Goal: Task Accomplishment & Management: Use online tool/utility

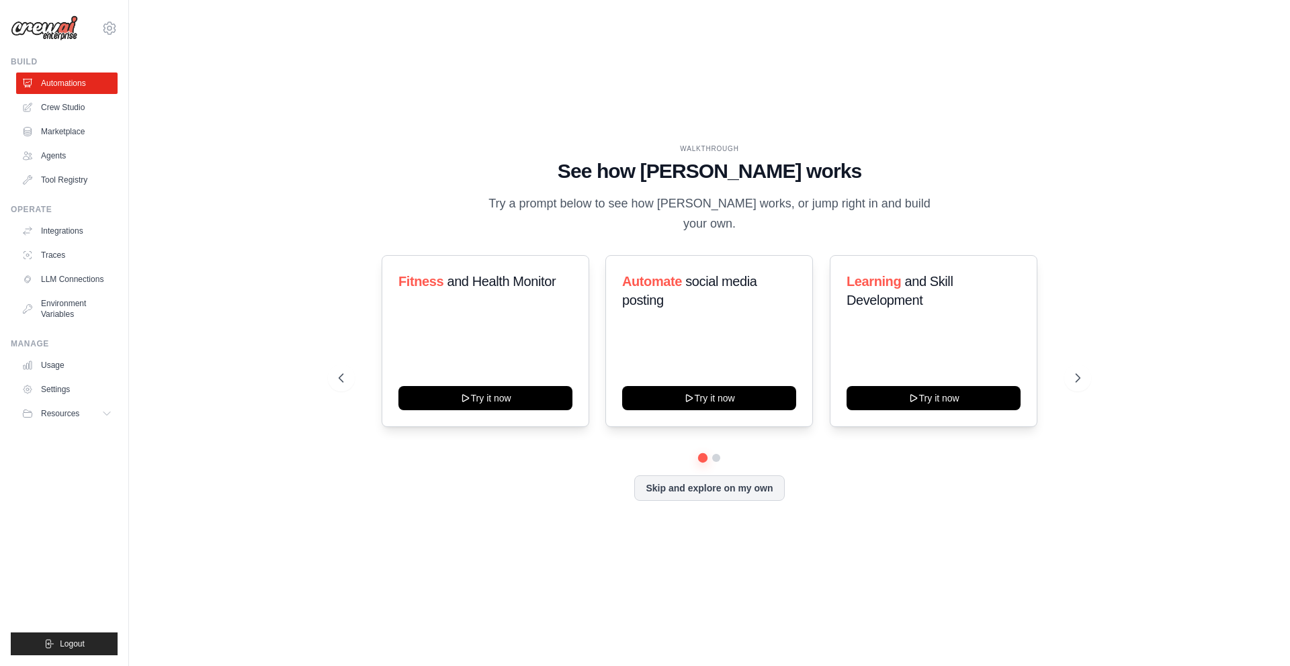
click at [270, 408] on div "WALKTHROUGH See how CrewAI works Try a prompt below to see how CrewAI works, or…" at bounding box center [709, 332] width 1118 height 639
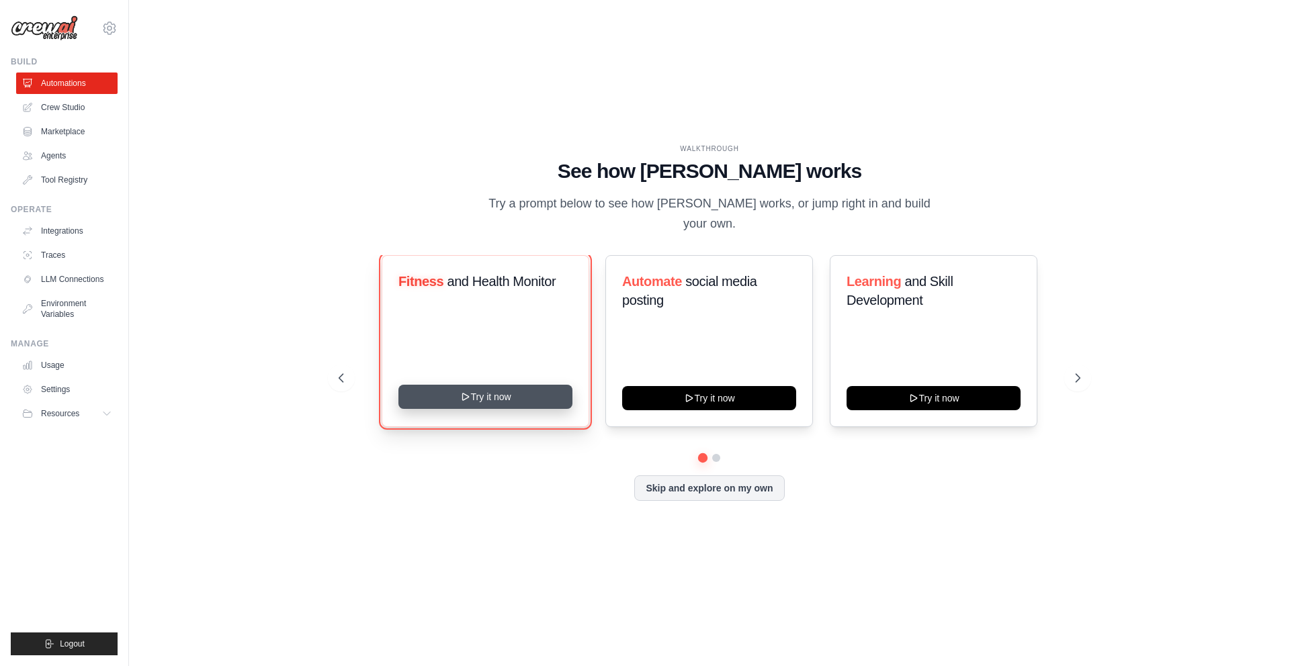
click at [473, 385] on button "Try it now" at bounding box center [485, 397] width 174 height 24
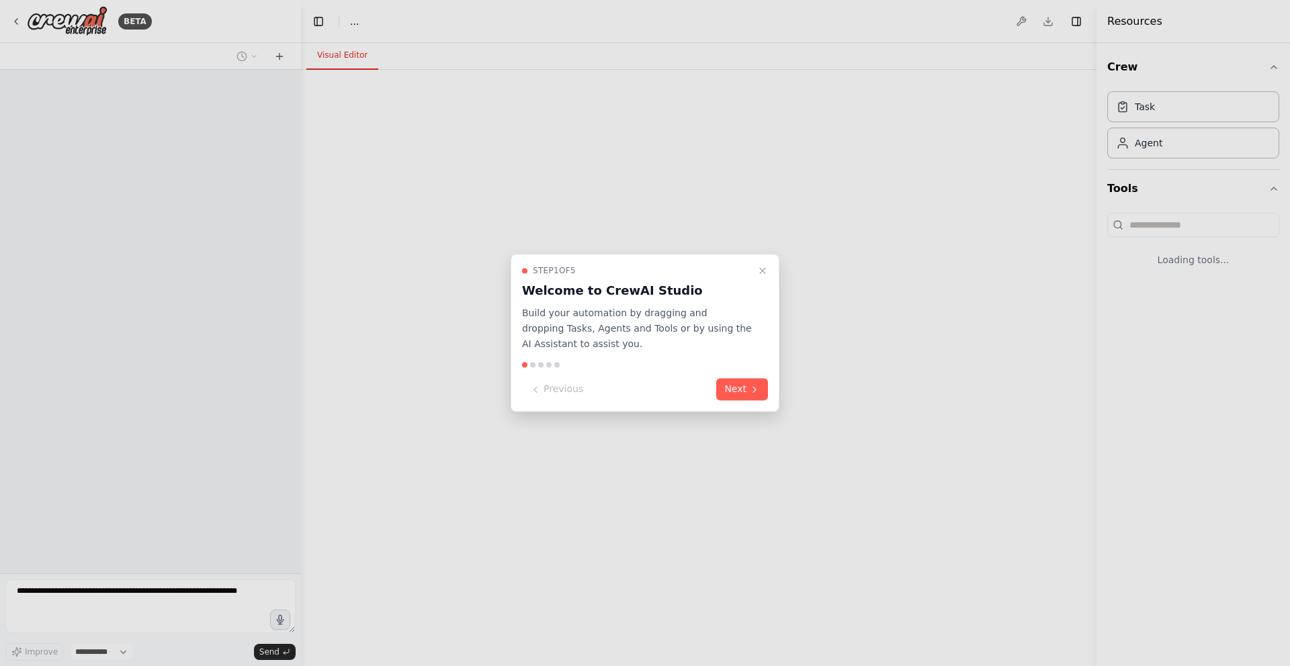
select select "****"
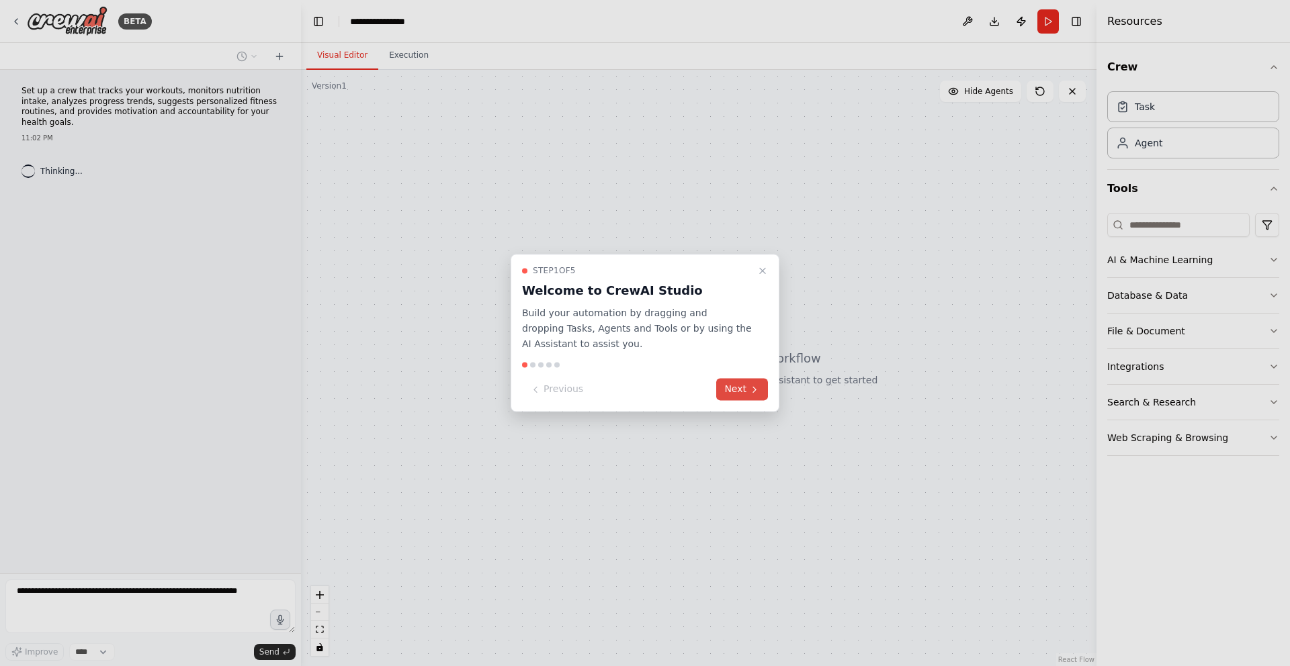
click at [753, 388] on icon at bounding box center [754, 389] width 11 height 11
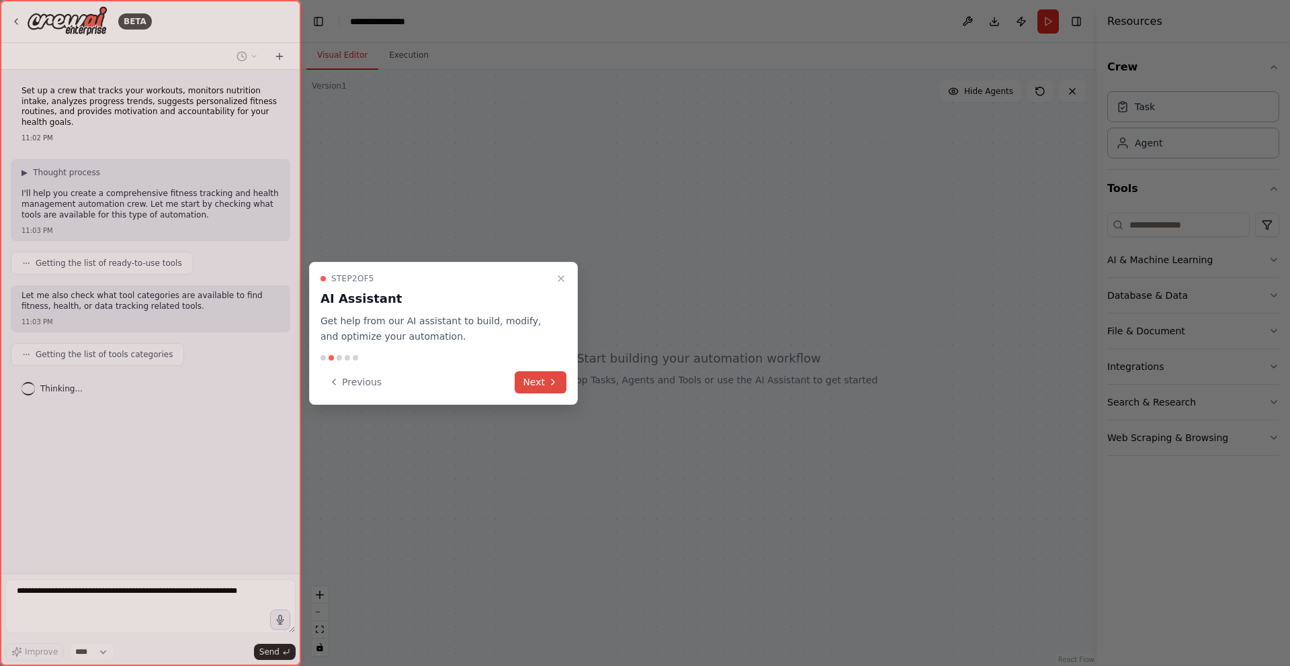
click at [552, 380] on icon at bounding box center [552, 382] width 3 height 5
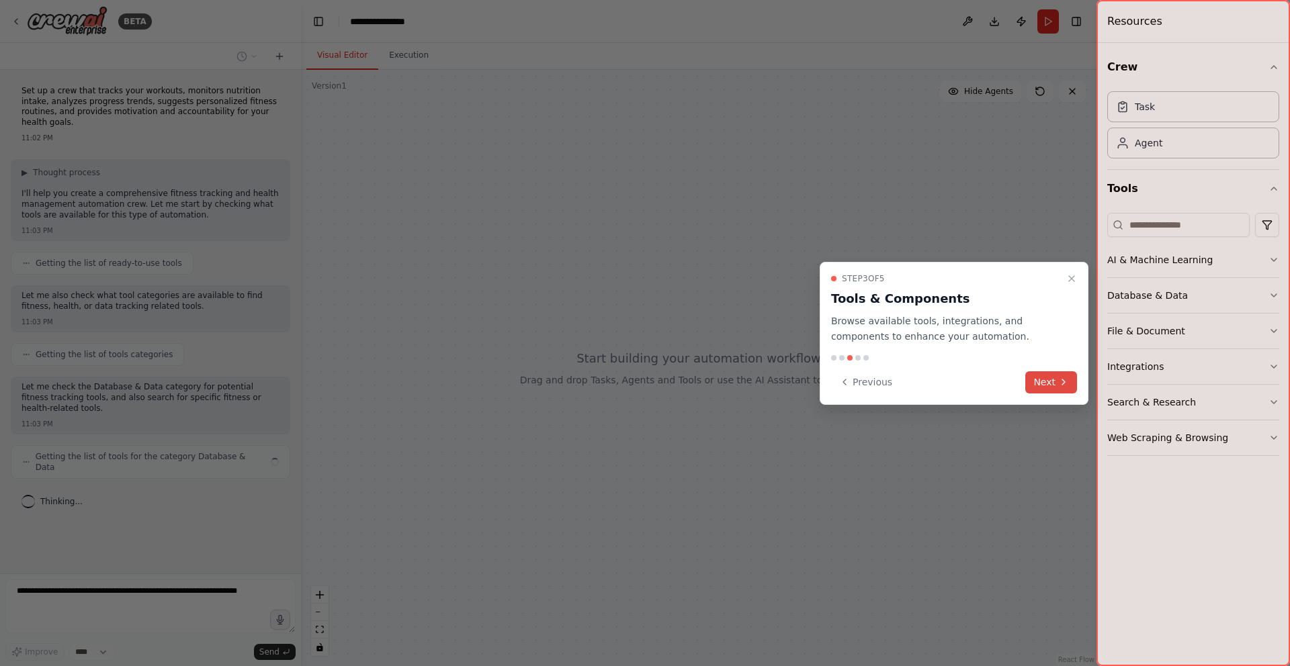
click at [1062, 388] on button "Next" at bounding box center [1051, 382] width 52 height 22
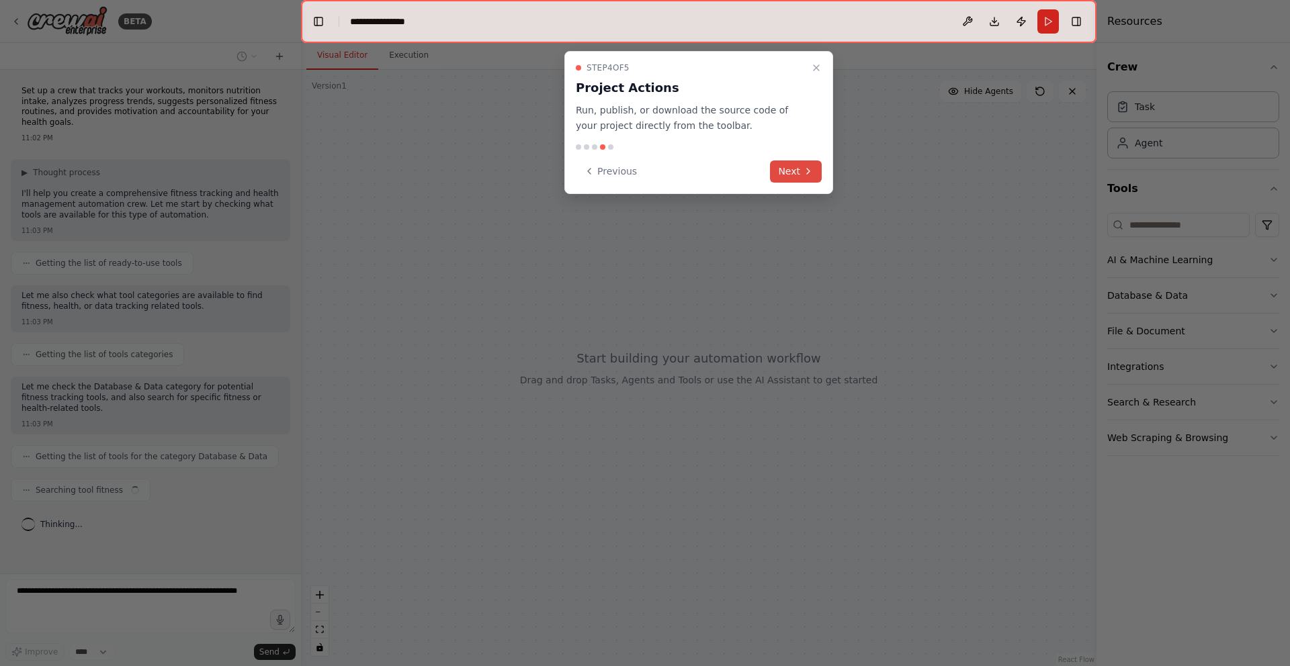
click at [803, 168] on icon at bounding box center [808, 171] width 11 height 11
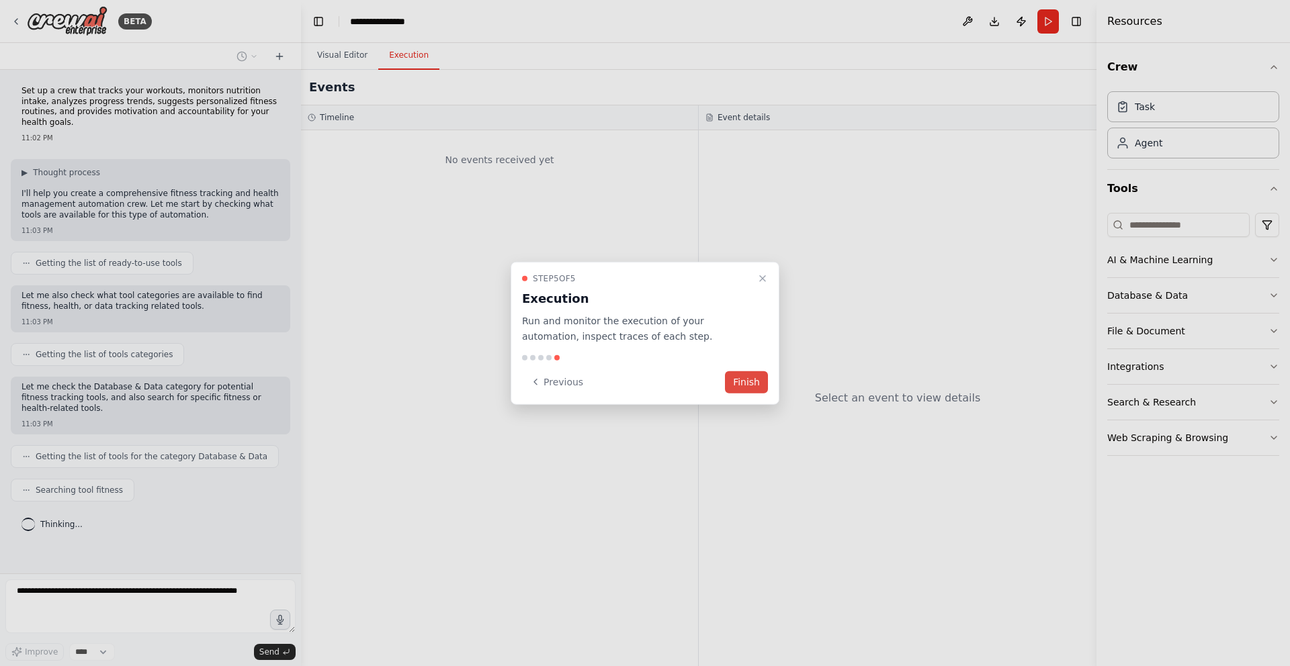
click at [755, 385] on button "Finish" at bounding box center [746, 382] width 43 height 22
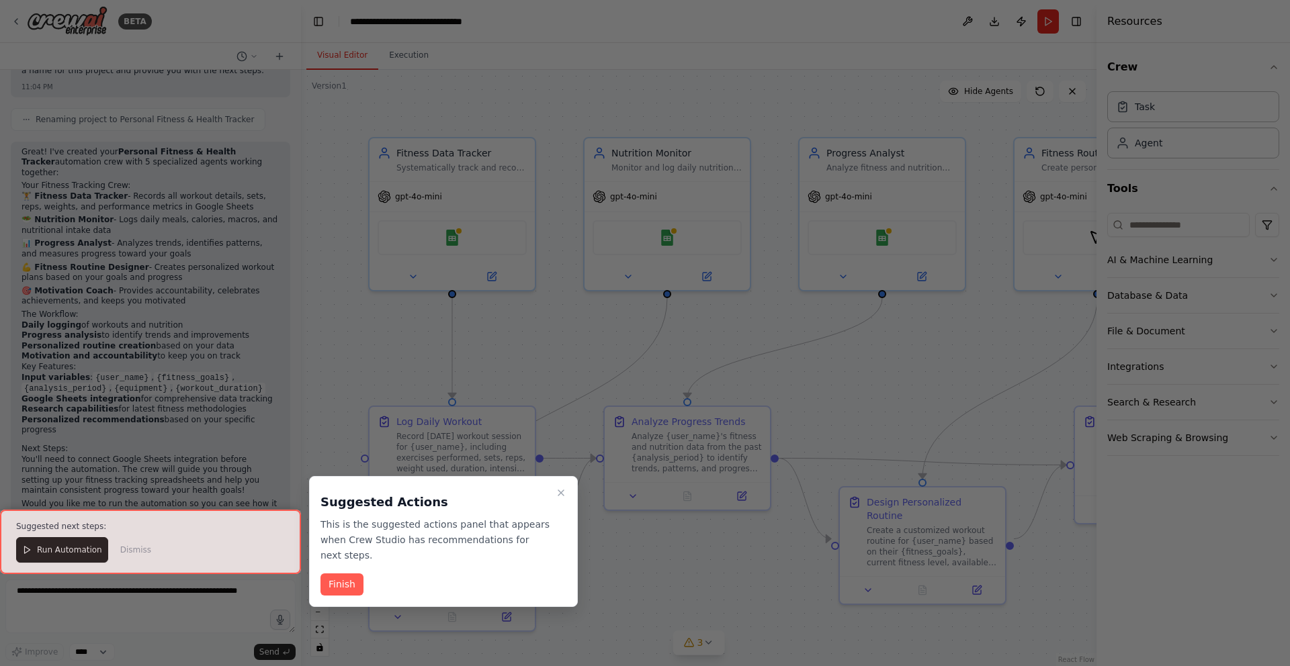
scroll to position [1180, 0]
click at [356, 582] on button "Finish" at bounding box center [341, 585] width 43 height 22
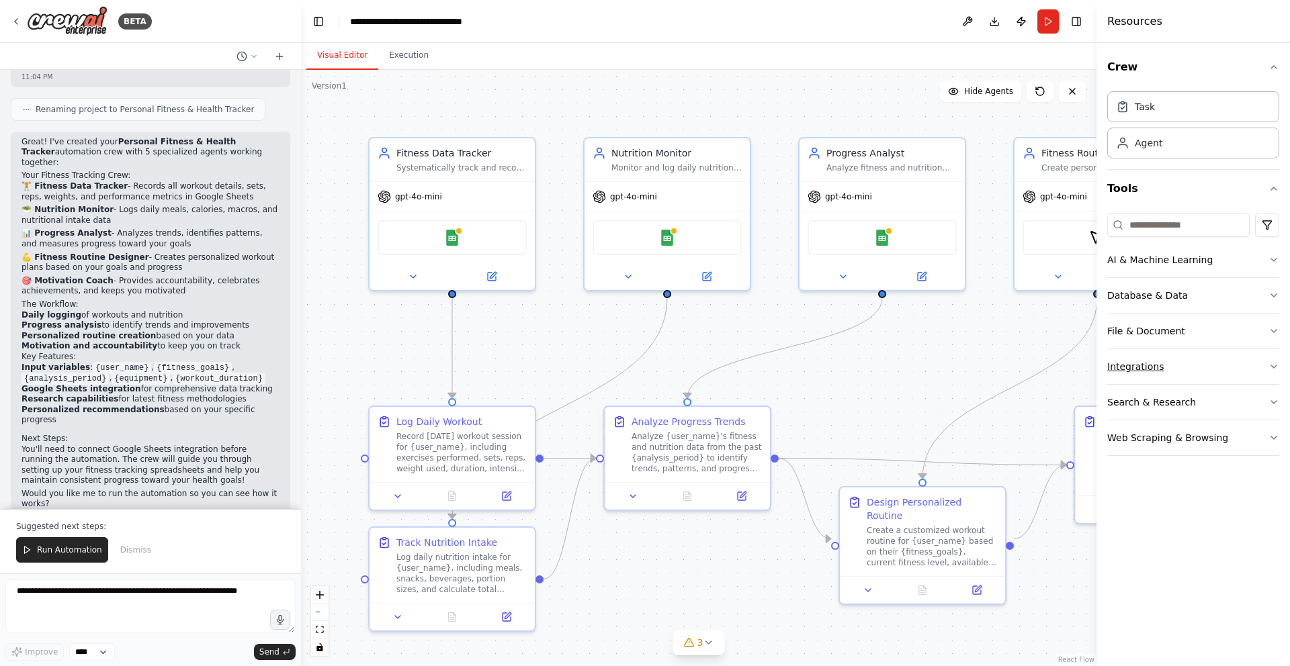
click at [1173, 367] on button "Integrations" at bounding box center [1193, 366] width 172 height 35
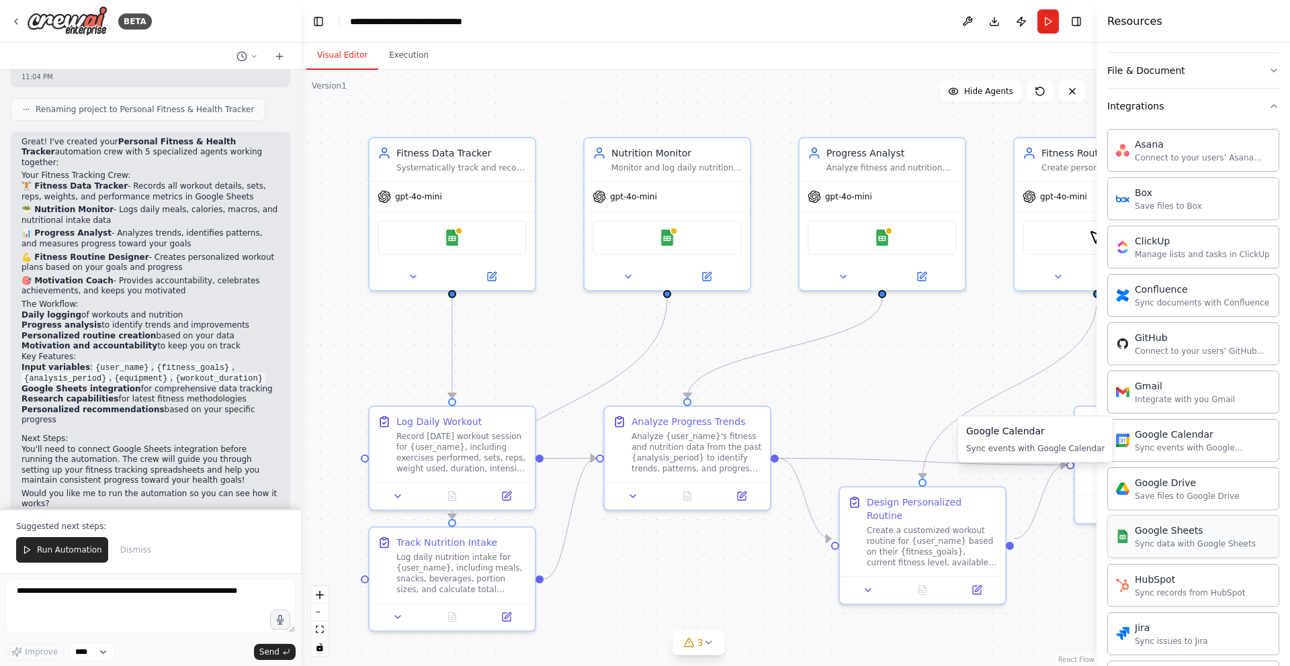
scroll to position [262, 0]
click at [1164, 542] on div "Sync data with Google Sheets" at bounding box center [1194, 542] width 121 height 11
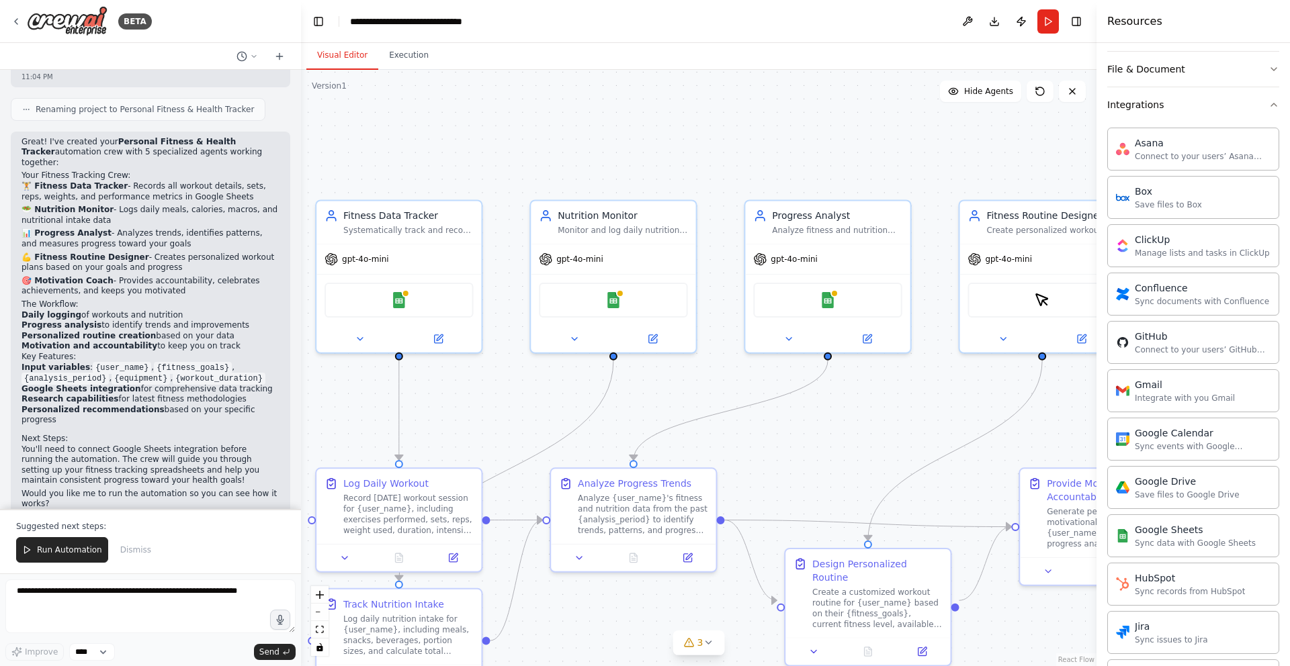
drag, startPoint x: 940, startPoint y: 365, endPoint x: 885, endPoint y: 429, distance: 83.9
click at [885, 429] on div ".deletable-edge-delete-btn { width: 20px; height: 20px; border: 0px solid #ffff…" at bounding box center [698, 368] width 795 height 596
click at [705, 654] on button "3" at bounding box center [699, 643] width 52 height 25
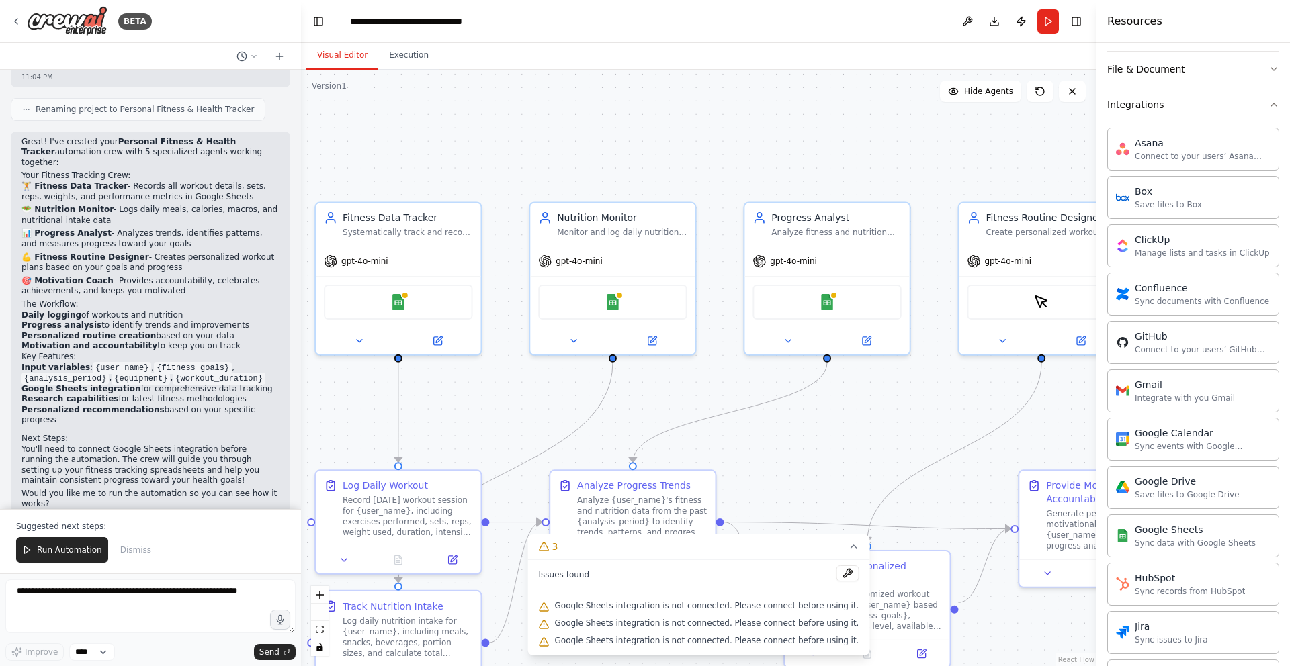
click at [697, 609] on span "Google Sheets integration is not connected. Please connect before using it." at bounding box center [707, 605] width 304 height 11
click at [1165, 530] on div "Google Sheets" at bounding box center [1194, 529] width 121 height 13
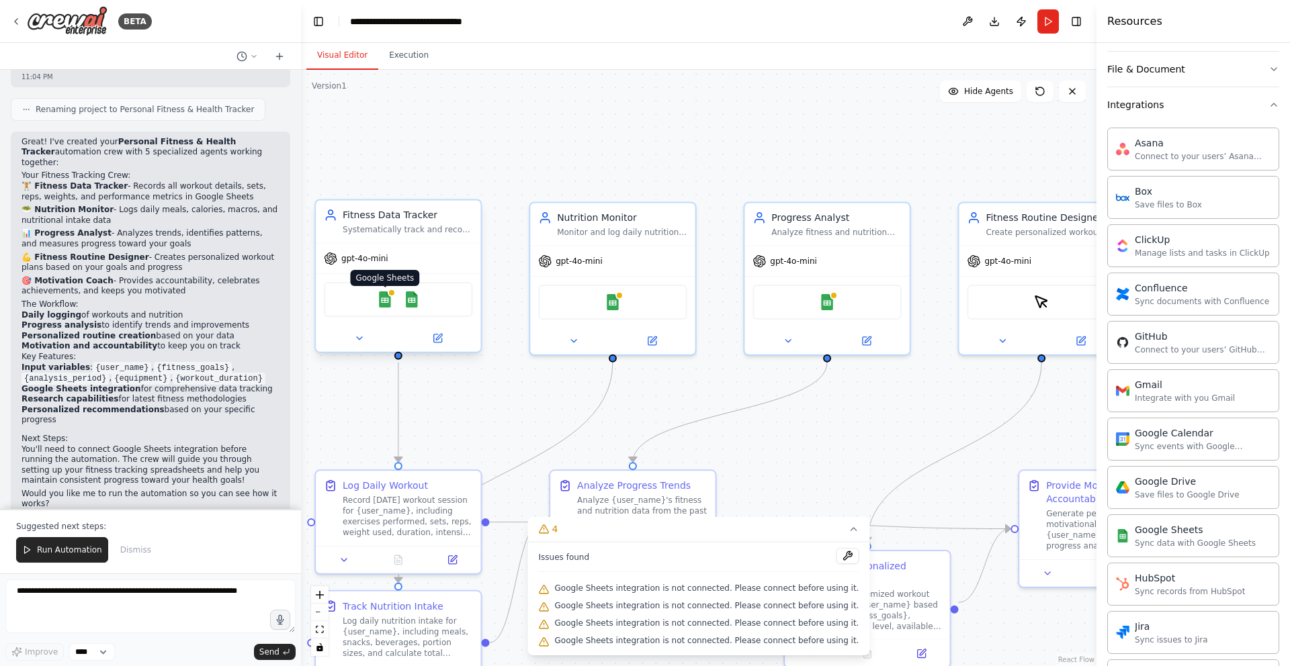
click at [386, 306] on img at bounding box center [385, 300] width 16 height 16
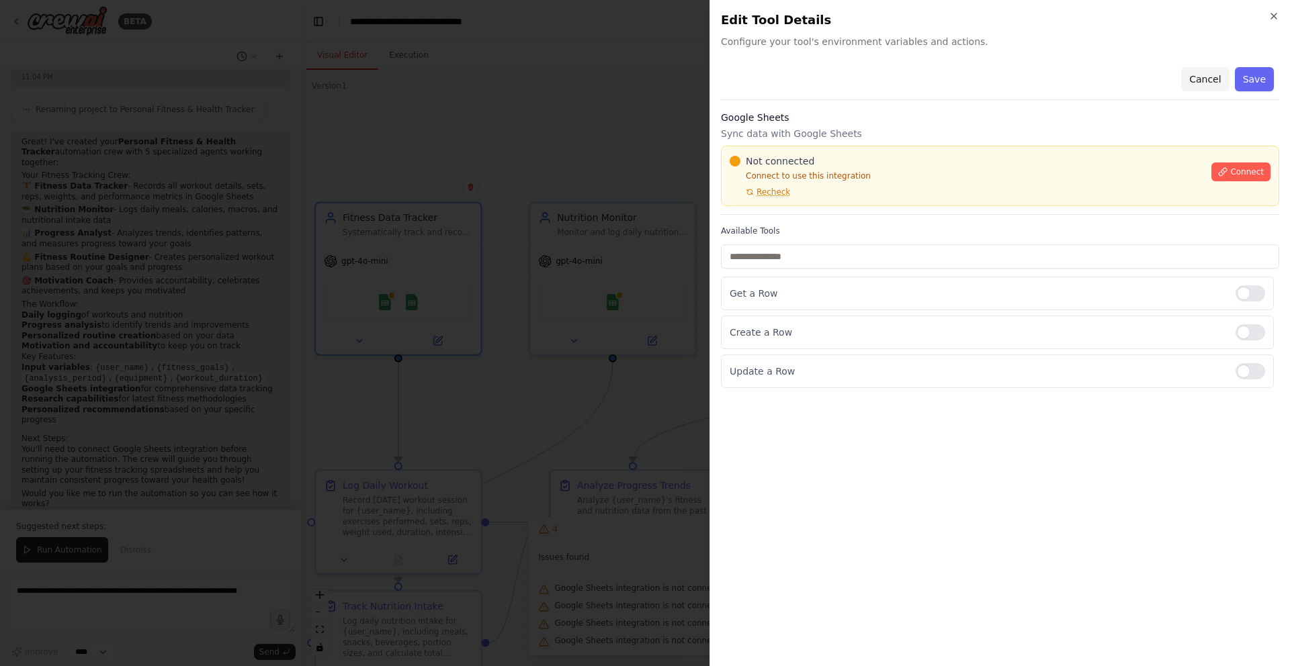
click at [1220, 82] on button "Cancel" at bounding box center [1205, 79] width 48 height 24
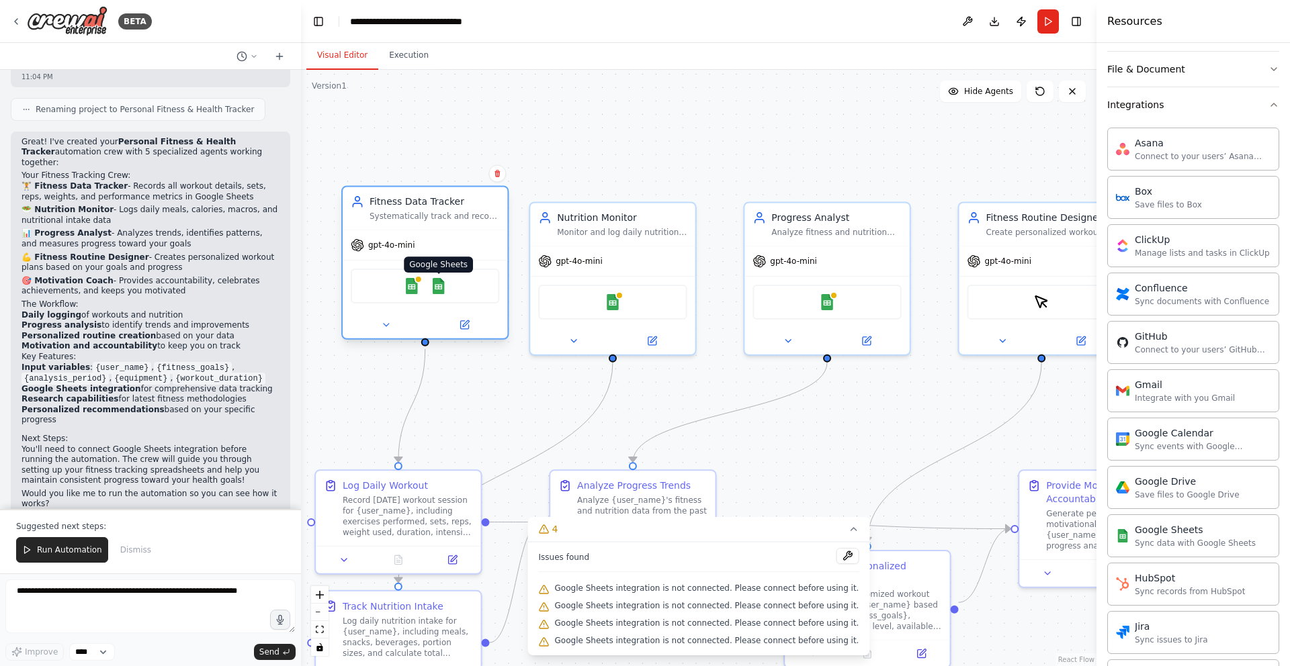
drag, startPoint x: 413, startPoint y: 302, endPoint x: 441, endPoint y: 287, distance: 31.5
click at [441, 287] on img at bounding box center [439, 286] width 16 height 16
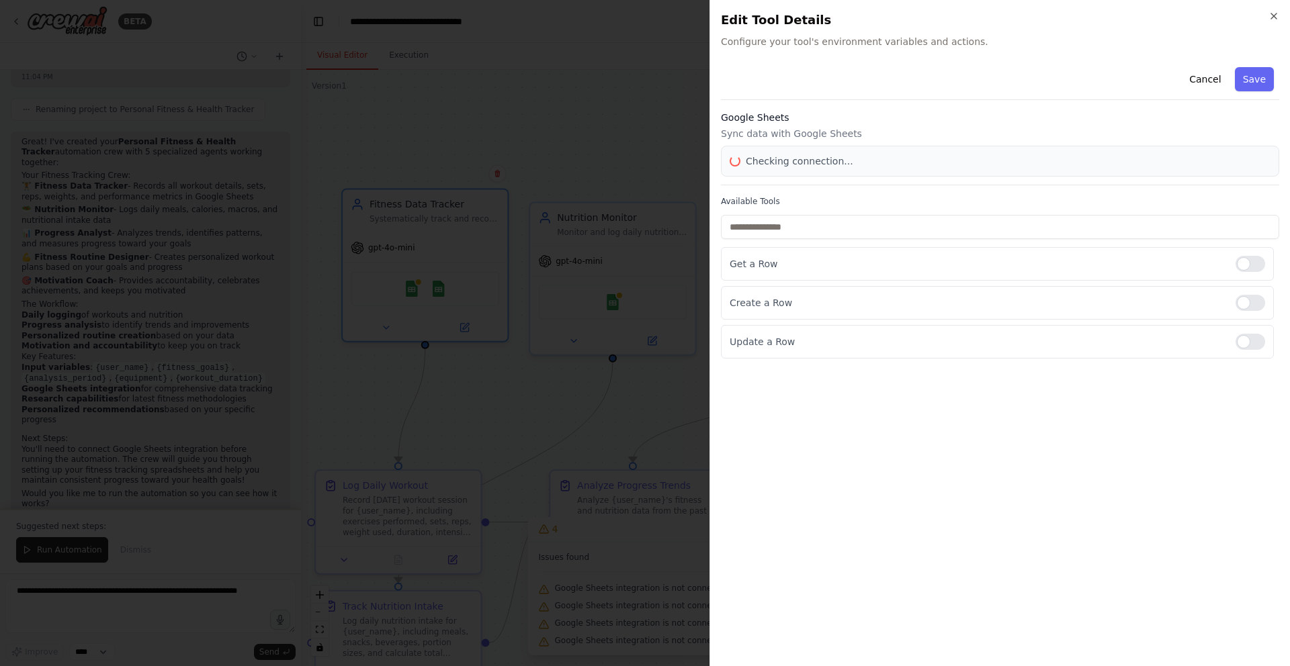
click at [441, 287] on div at bounding box center [645, 333] width 1290 height 666
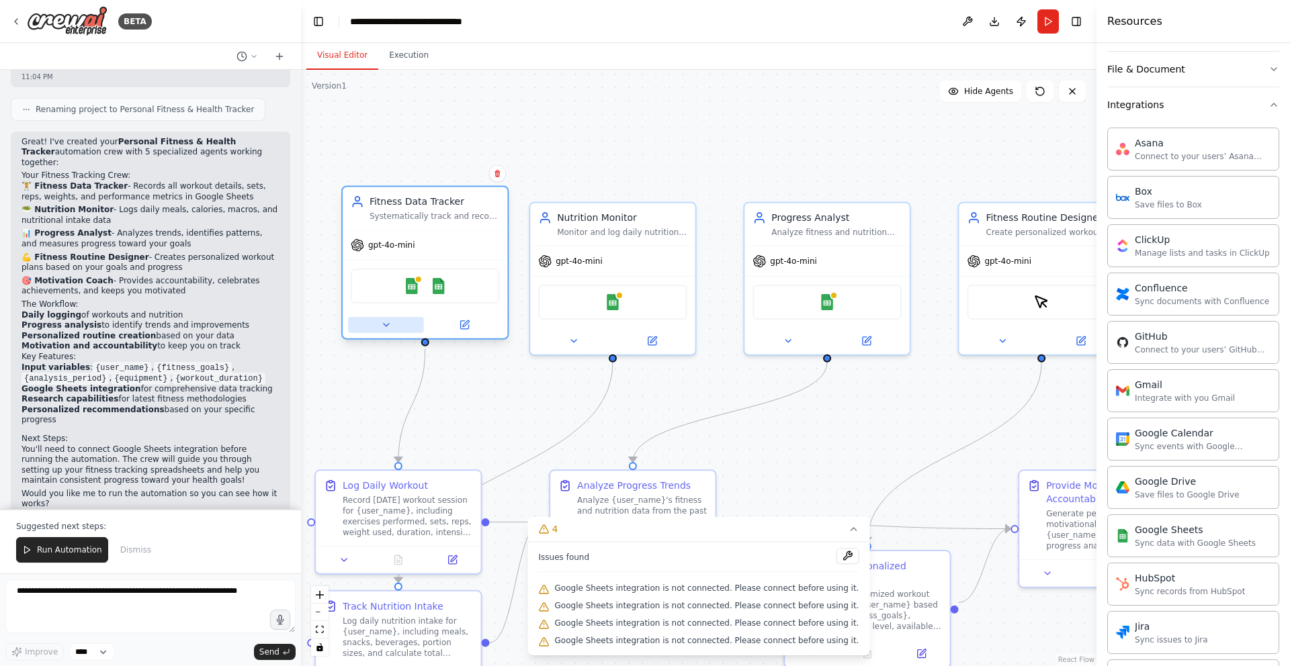
click at [392, 327] on button at bounding box center [386, 325] width 76 height 16
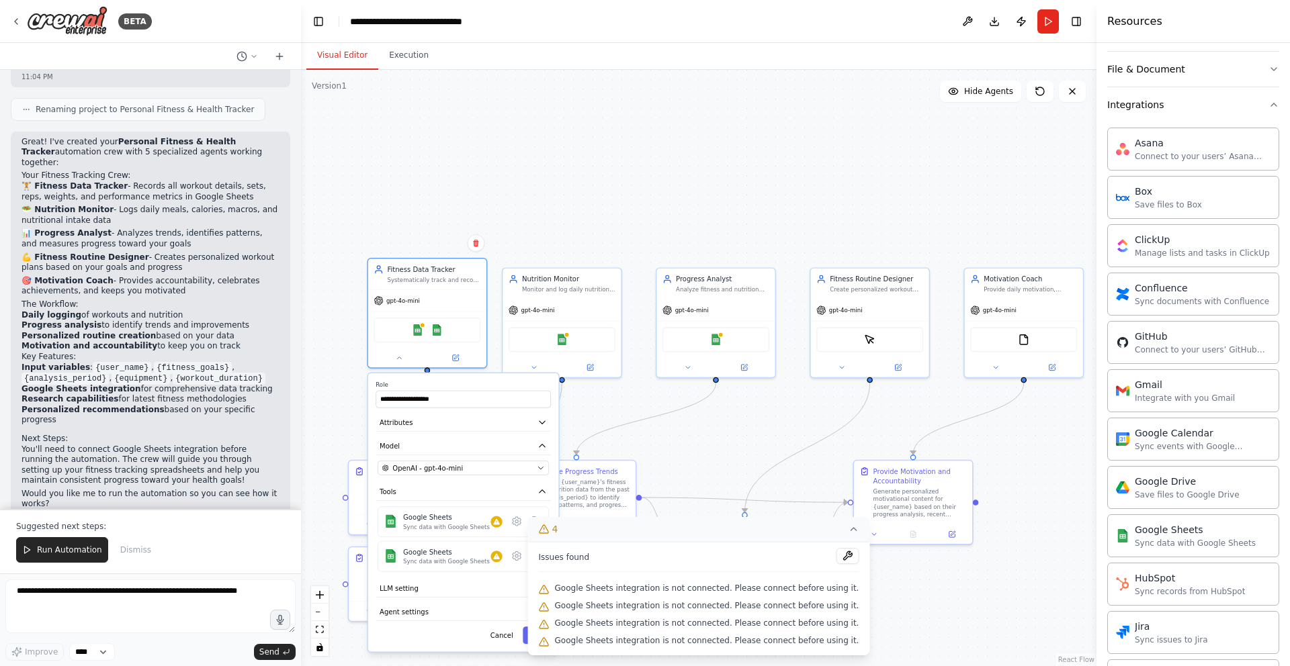
click at [848, 531] on icon at bounding box center [853, 529] width 11 height 11
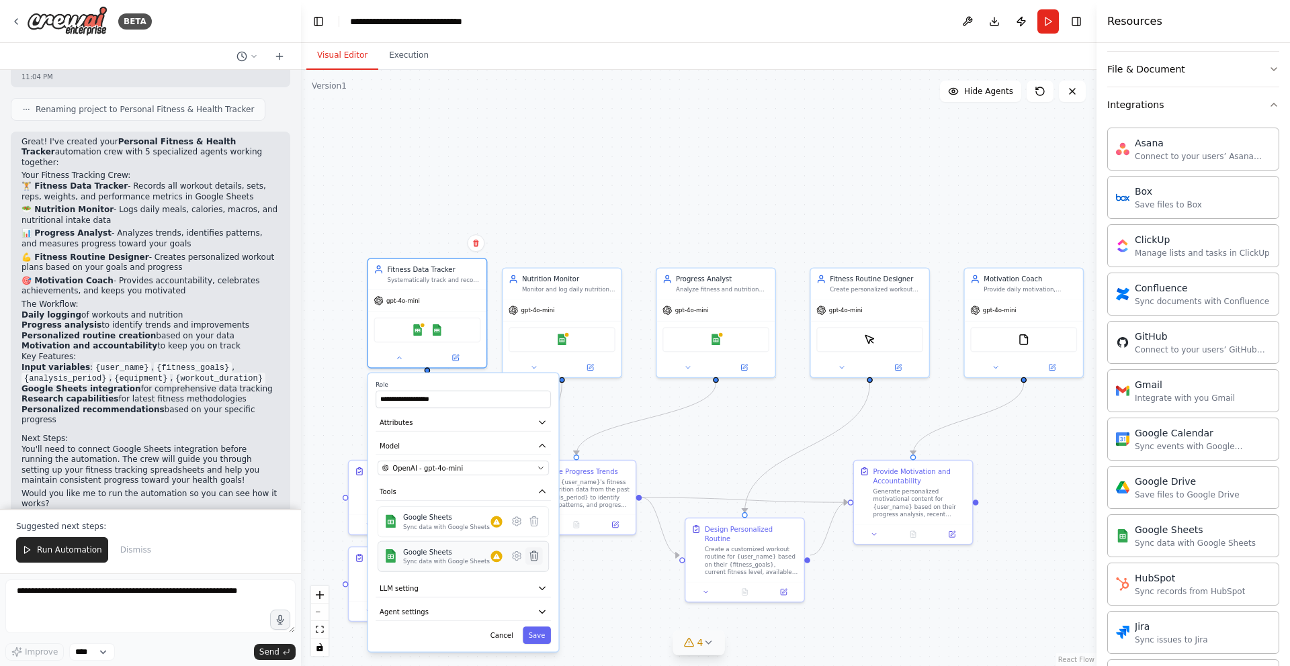
click at [536, 558] on icon at bounding box center [534, 555] width 8 height 9
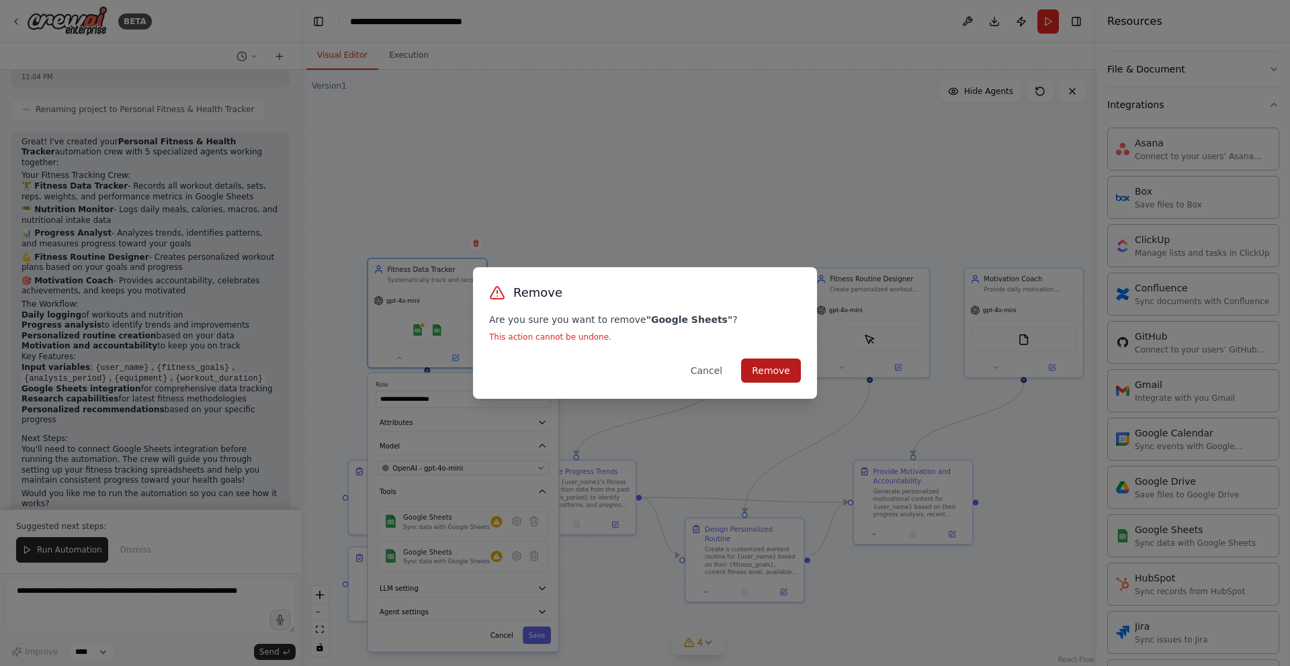
click at [793, 359] on button "Remove" at bounding box center [771, 371] width 60 height 24
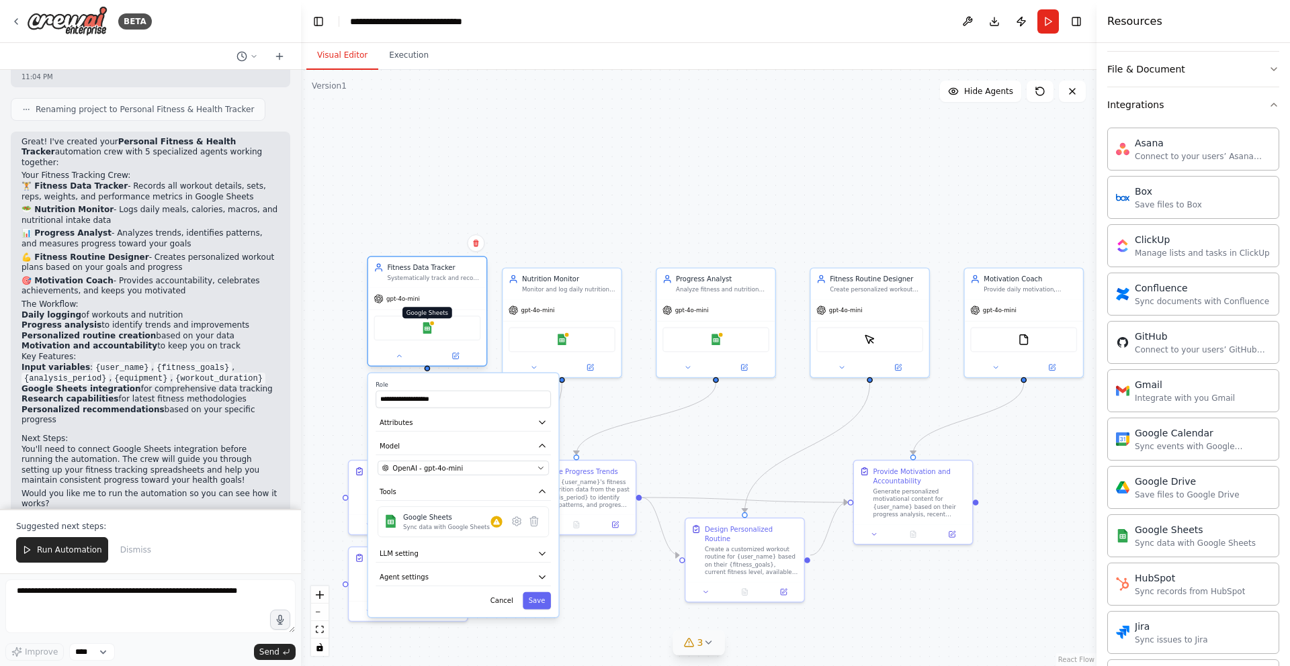
click at [429, 331] on img at bounding box center [426, 327] width 11 height 11
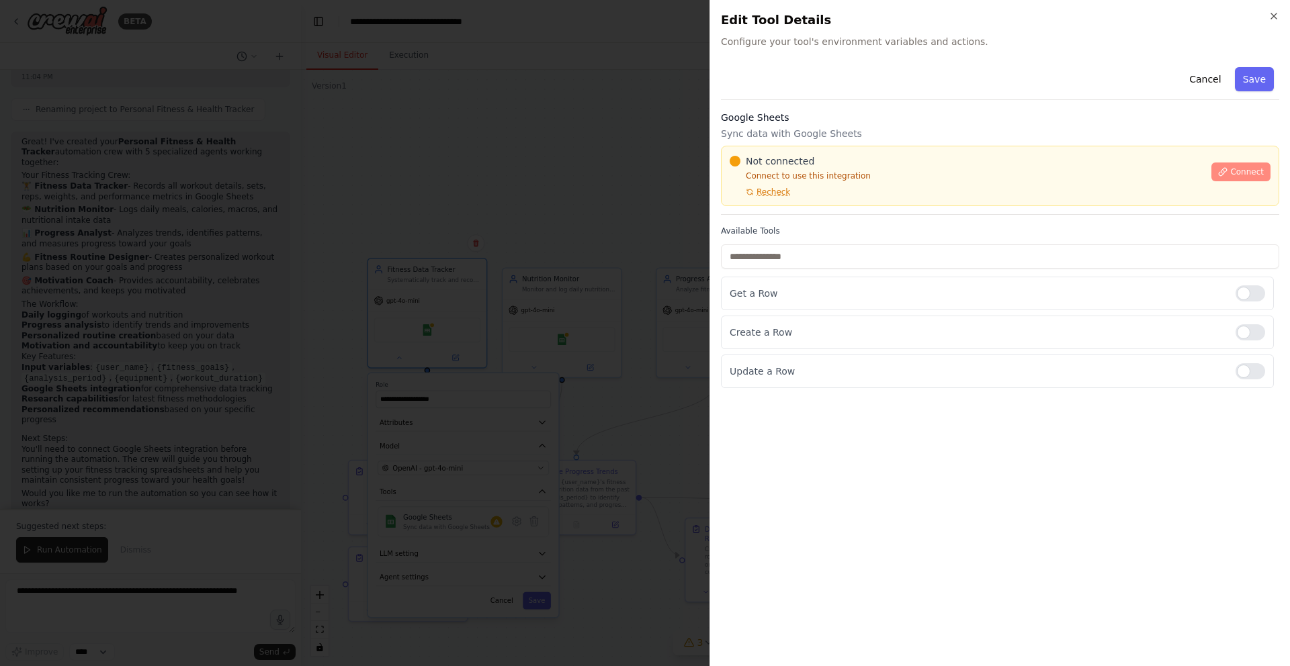
click at [1240, 168] on span "Connect" at bounding box center [1247, 172] width 34 height 11
click at [760, 224] on div "Cancel Save Google Sheets Sync data with Google Sheets Not connected Connect to…" at bounding box center [1000, 225] width 558 height 326
click at [790, 224] on div "Cancel Save Google Sheets Sync data with Google Sheets Not connected Connect to…" at bounding box center [1000, 225] width 558 height 326
click at [757, 222] on div "Cancel Save Google Sheets Sync data with Google Sheets Not connected Connect to…" at bounding box center [1000, 225] width 558 height 326
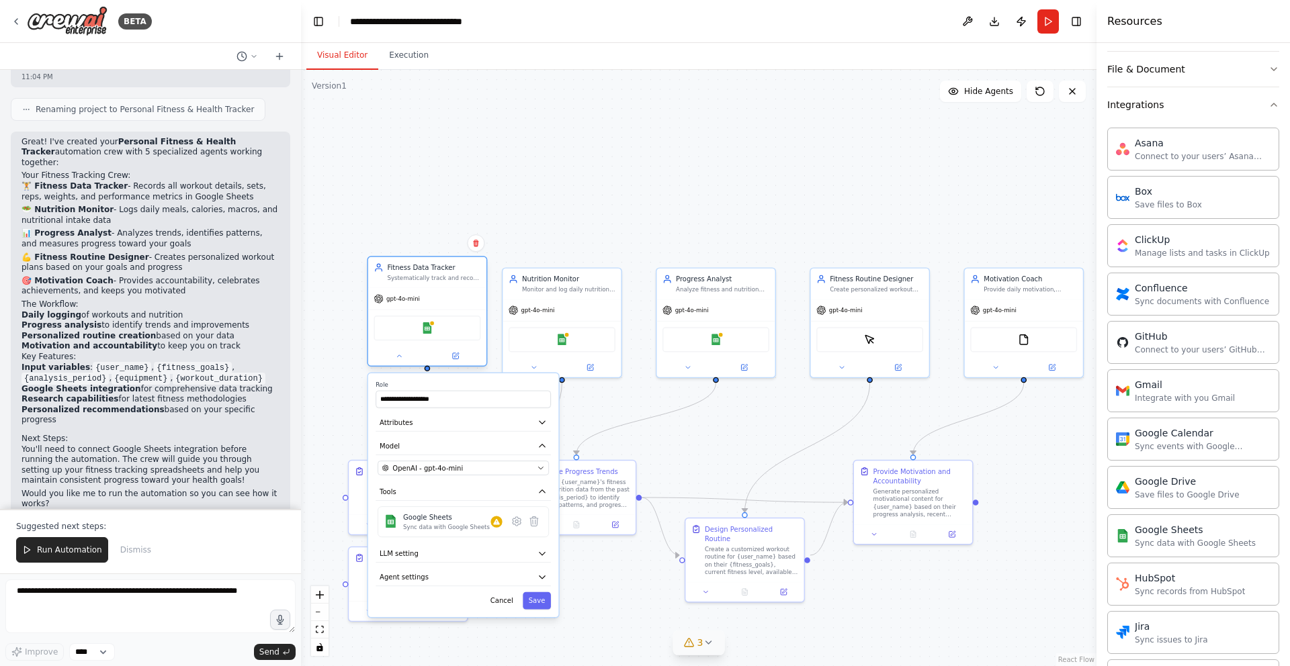
click at [452, 331] on div "Google Sheets" at bounding box center [426, 328] width 107 height 25
click at [439, 330] on div "Google Sheets" at bounding box center [426, 328] width 107 height 25
click at [519, 522] on icon at bounding box center [517, 521] width 8 height 9
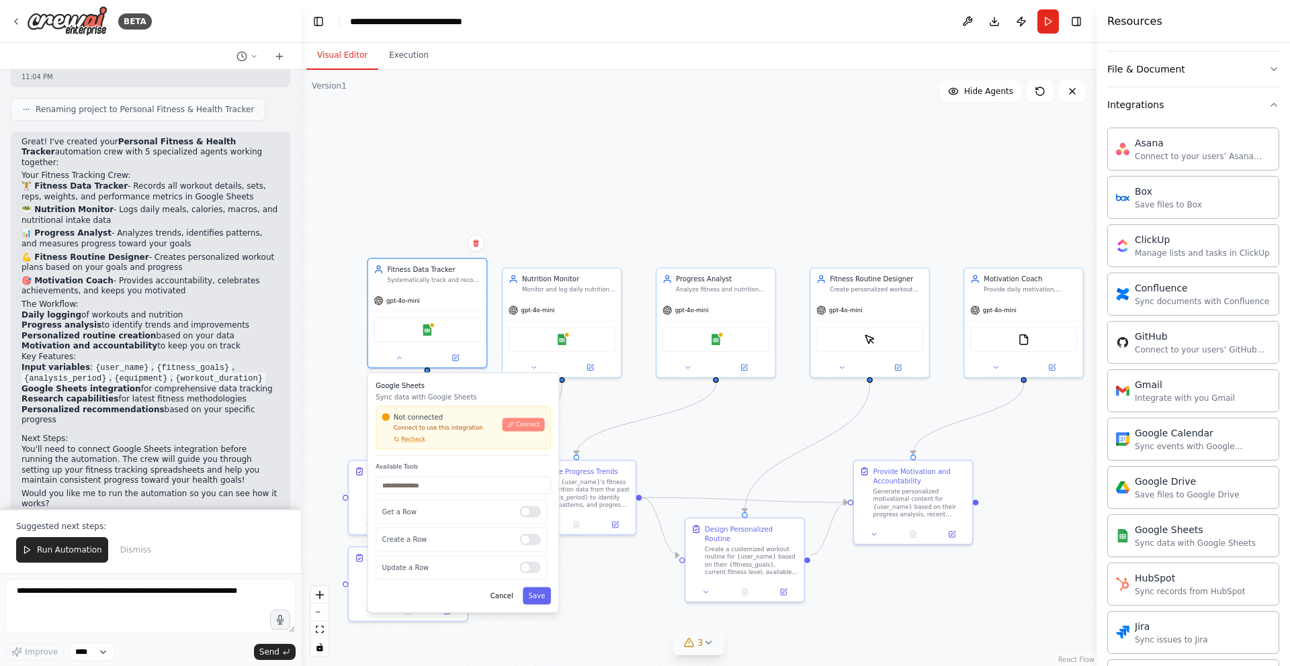
click at [531, 429] on button "Connect" at bounding box center [523, 424] width 42 height 13
